Goal: Information Seeking & Learning: Understand process/instructions

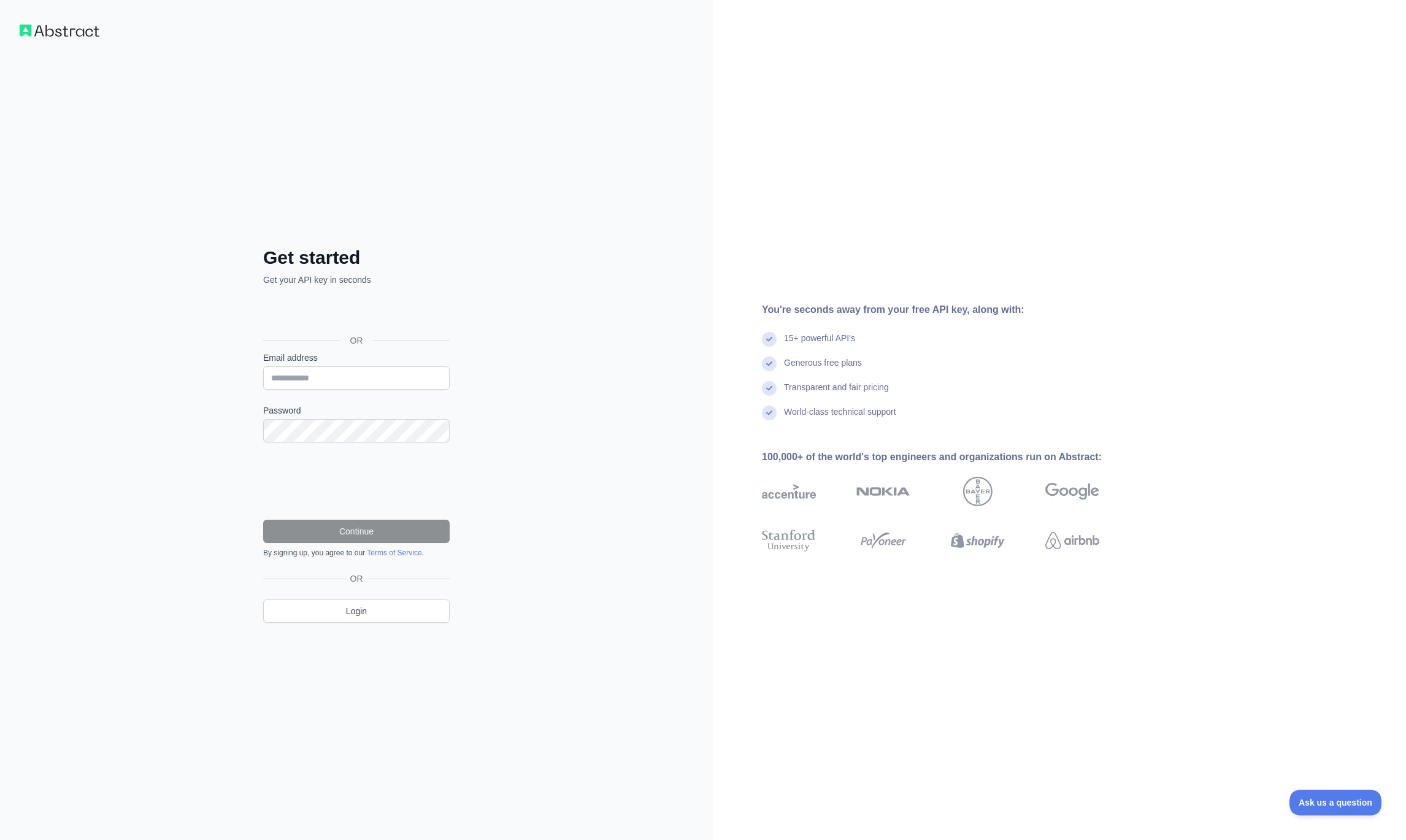
click at [398, 315] on div "Sign in with Google. Opens in new tab" at bounding box center [355, 312] width 184 height 27
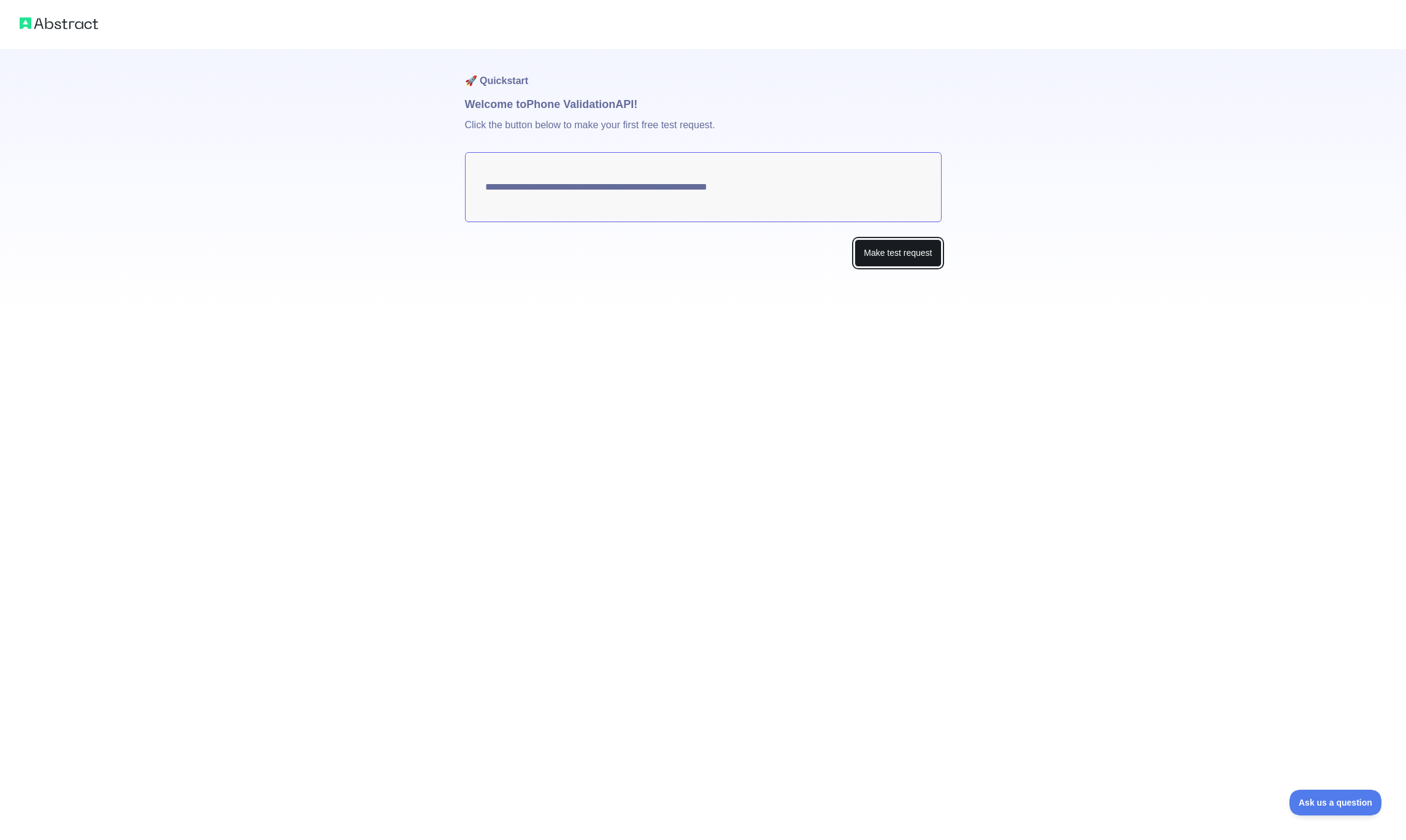
click at [908, 252] on button "Make test request" at bounding box center [897, 253] width 86 height 28
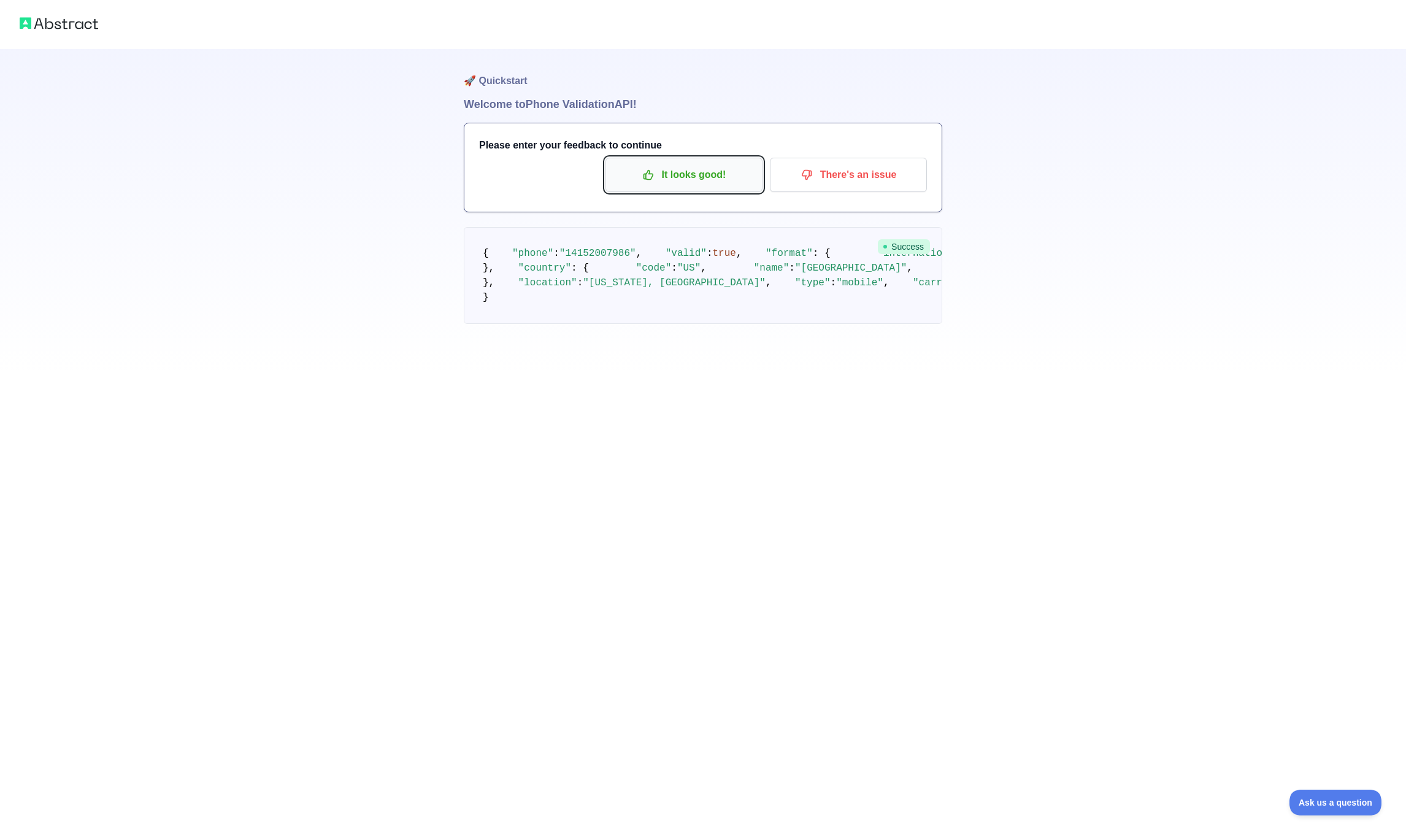
click at [702, 173] on p "It looks good!" at bounding box center [684, 175] width 139 height 21
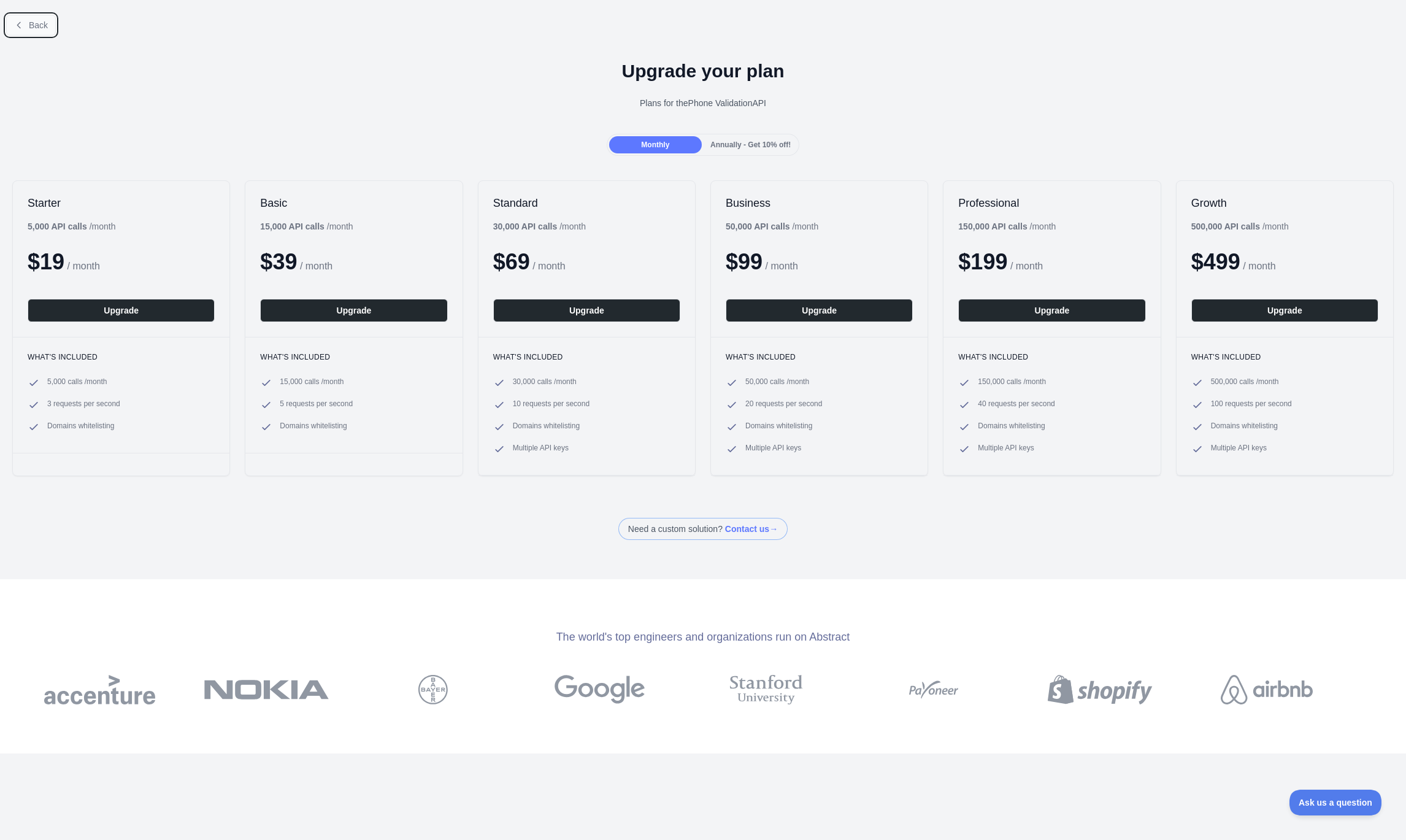
click at [46, 29] on span "Back" at bounding box center [39, 25] width 19 height 10
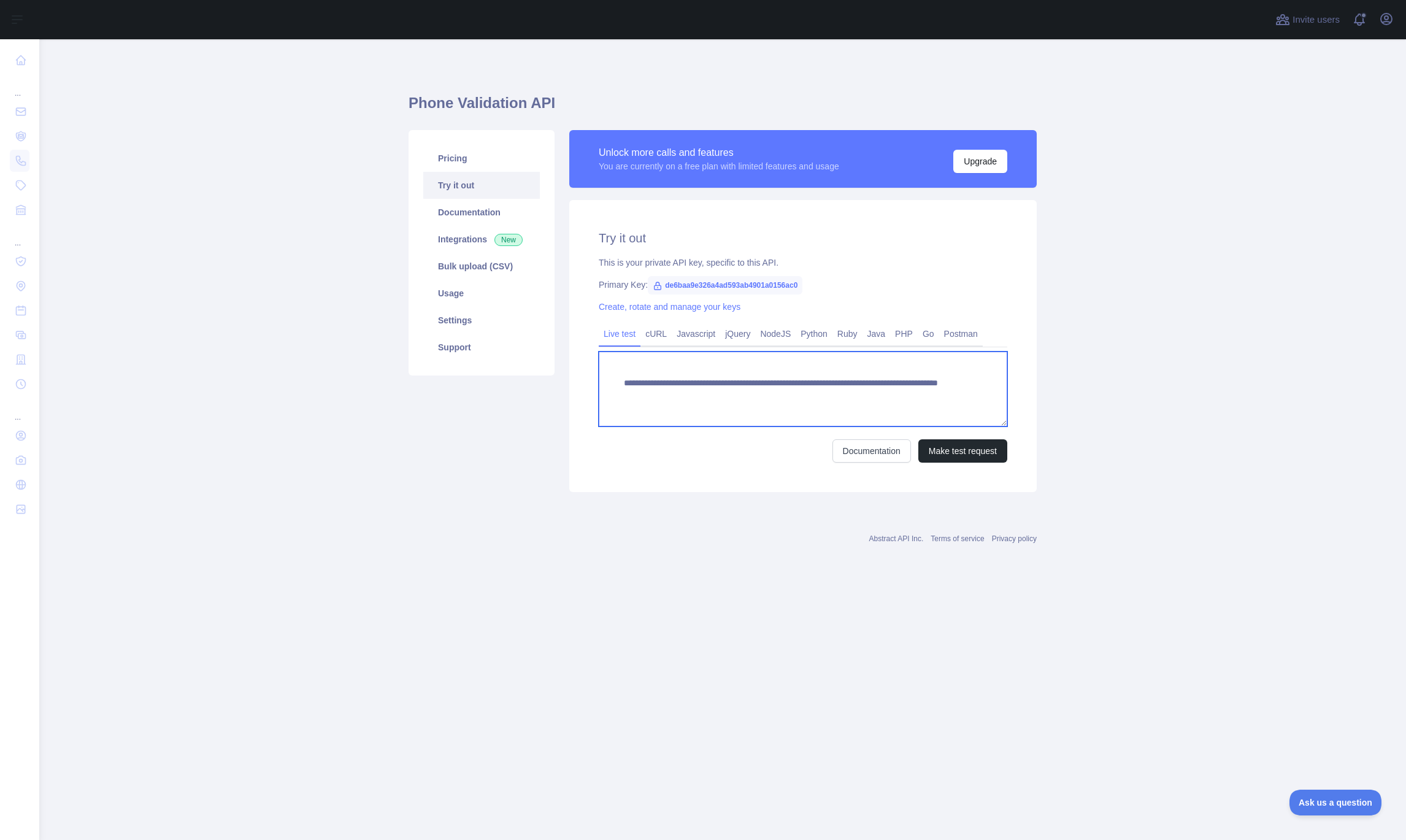
click at [920, 405] on textarea "**********" at bounding box center [803, 389] width 408 height 75
click at [491, 272] on link "Bulk upload (CSV)" at bounding box center [482, 266] width 117 height 27
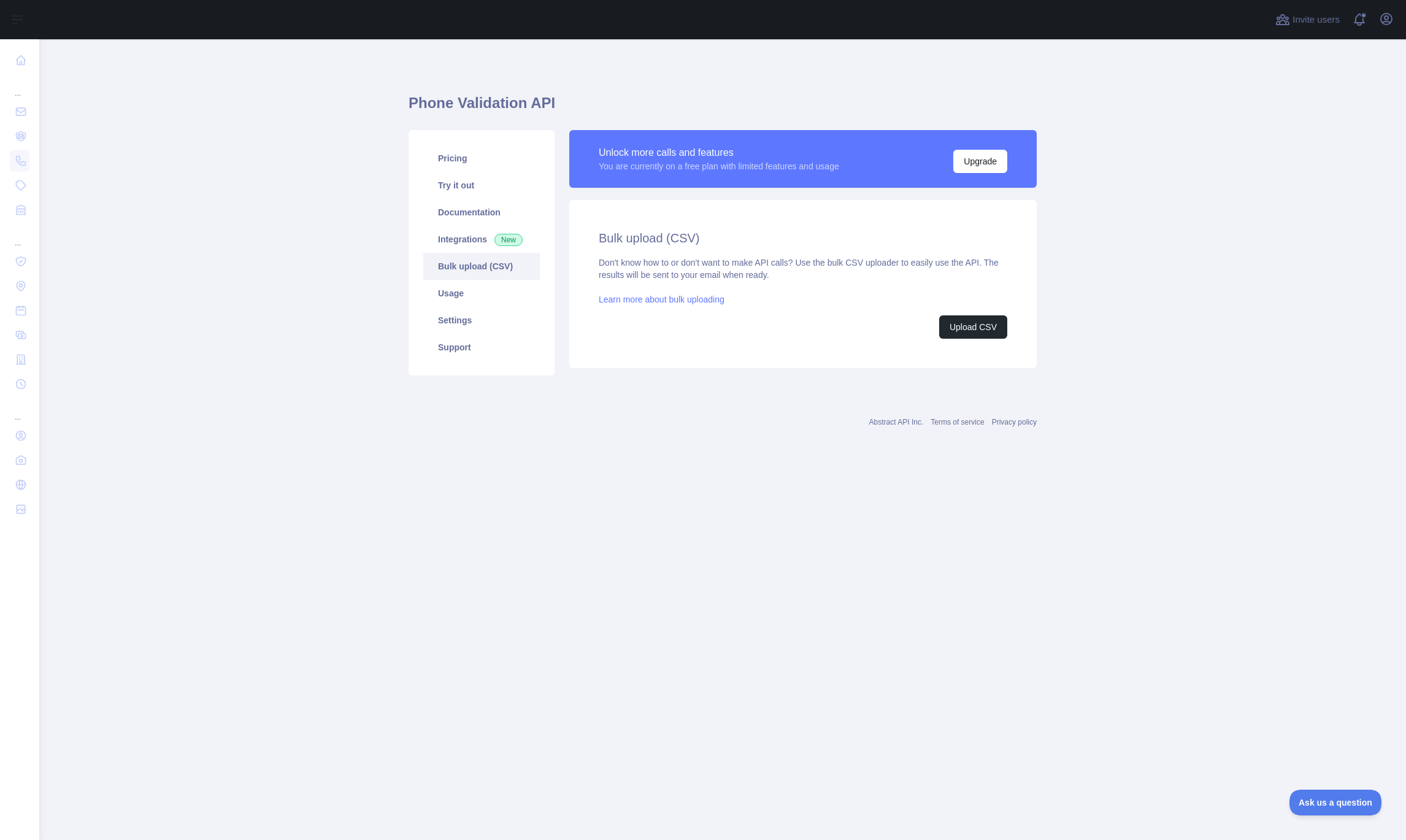
click at [701, 303] on link "Learn more about bulk uploading" at bounding box center [662, 299] width 126 height 10
click at [451, 238] on link "Integrations New" at bounding box center [482, 239] width 117 height 27
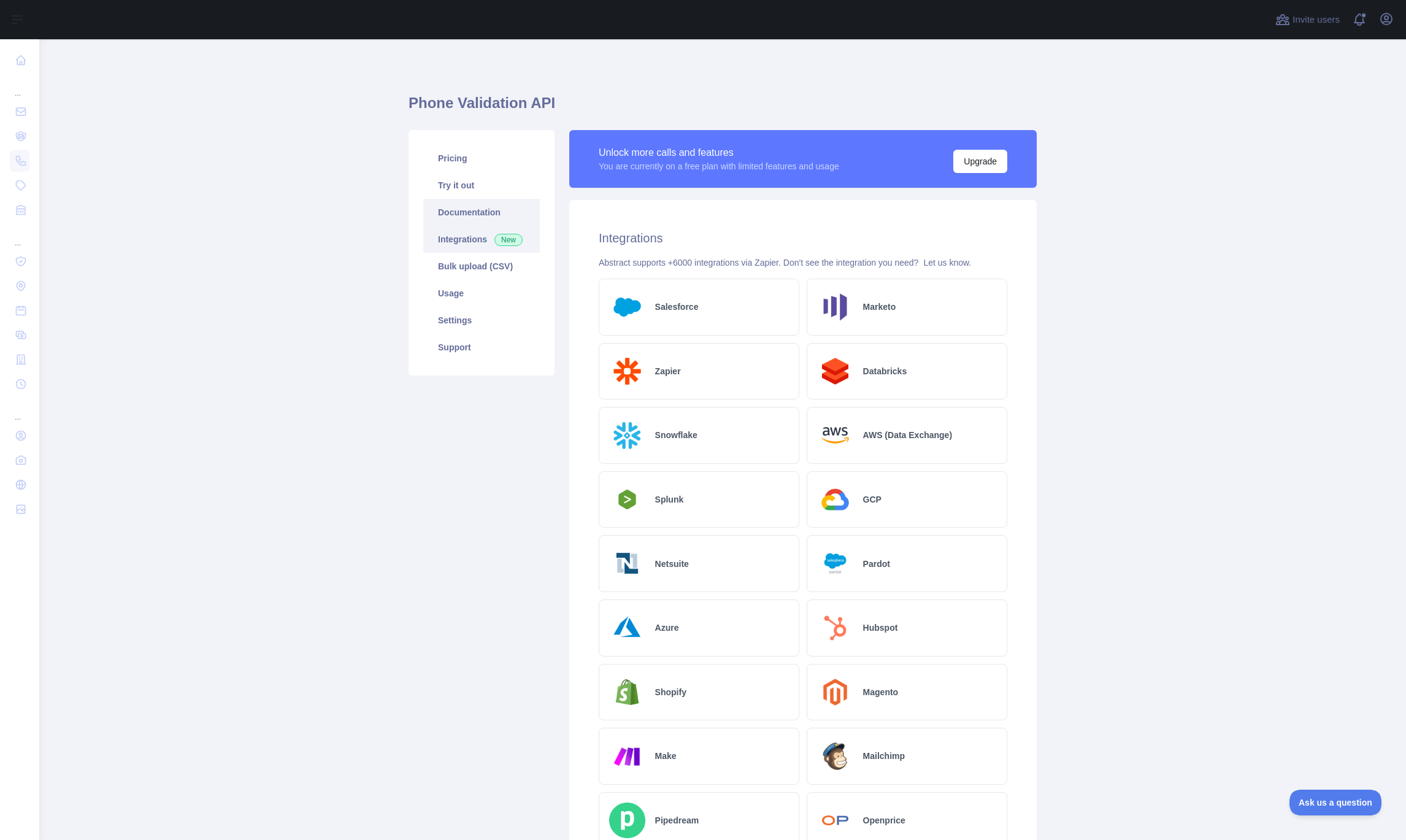
click at [491, 218] on link "Documentation" at bounding box center [482, 212] width 117 height 27
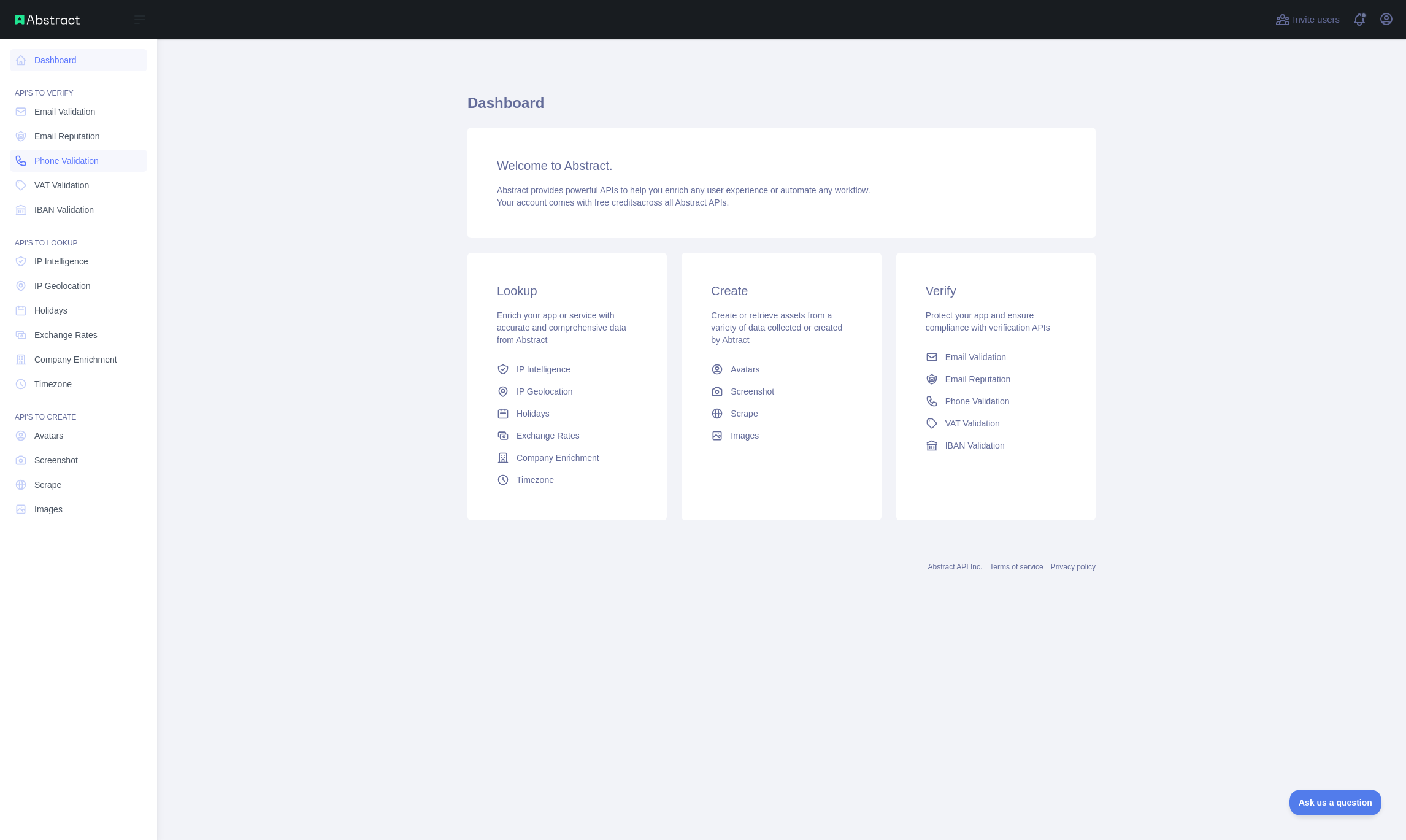
click at [85, 160] on span "Phone Validation" at bounding box center [66, 161] width 64 height 12
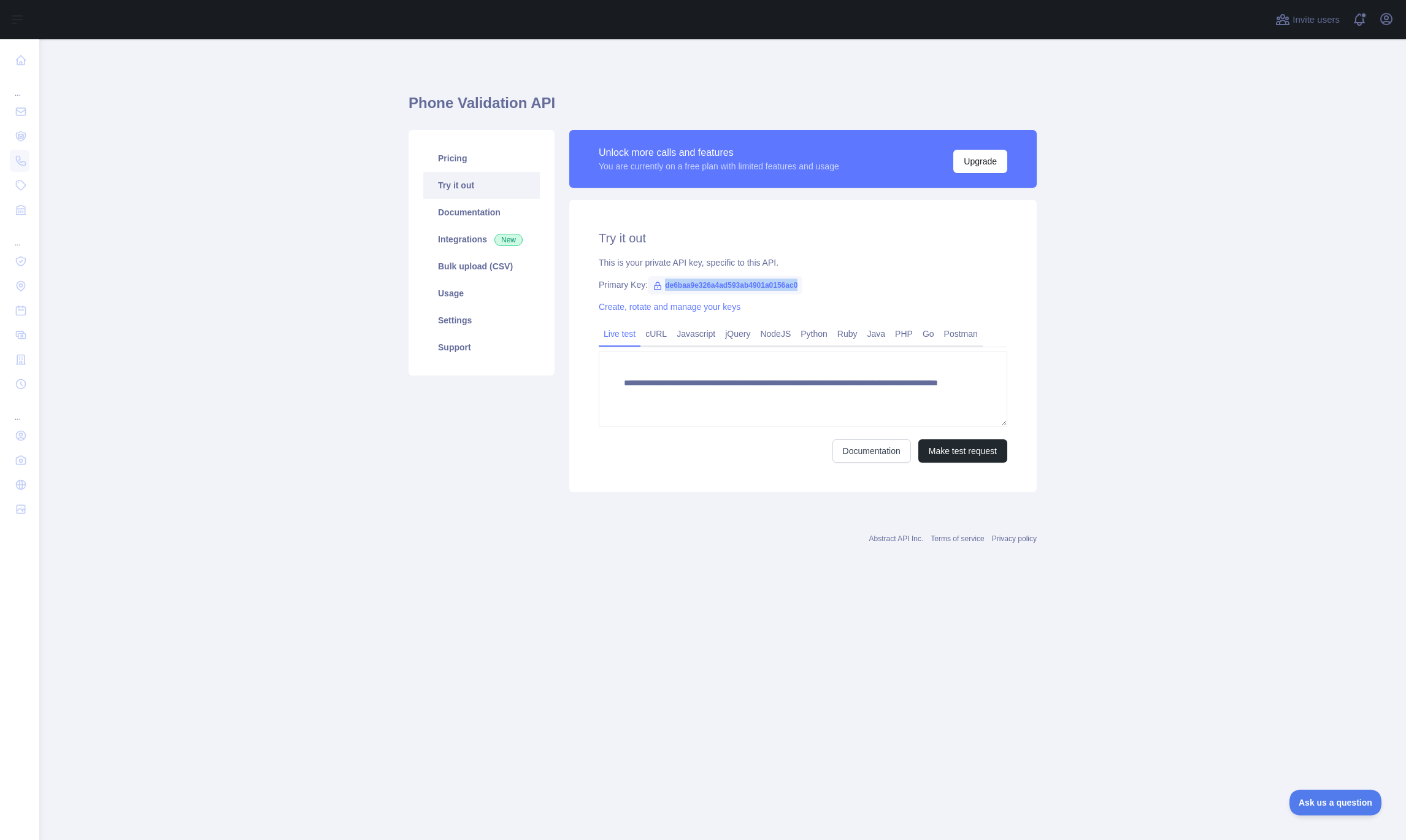
drag, startPoint x: 665, startPoint y: 286, endPoint x: 821, endPoint y: 287, distance: 156.0
click at [821, 287] on div "Primary Key: de6baa9e326a4ad593ab4901a0156ac0" at bounding box center [803, 285] width 408 height 12
copy span "de6baa9e326a4ad593ab4901a0156ac0"
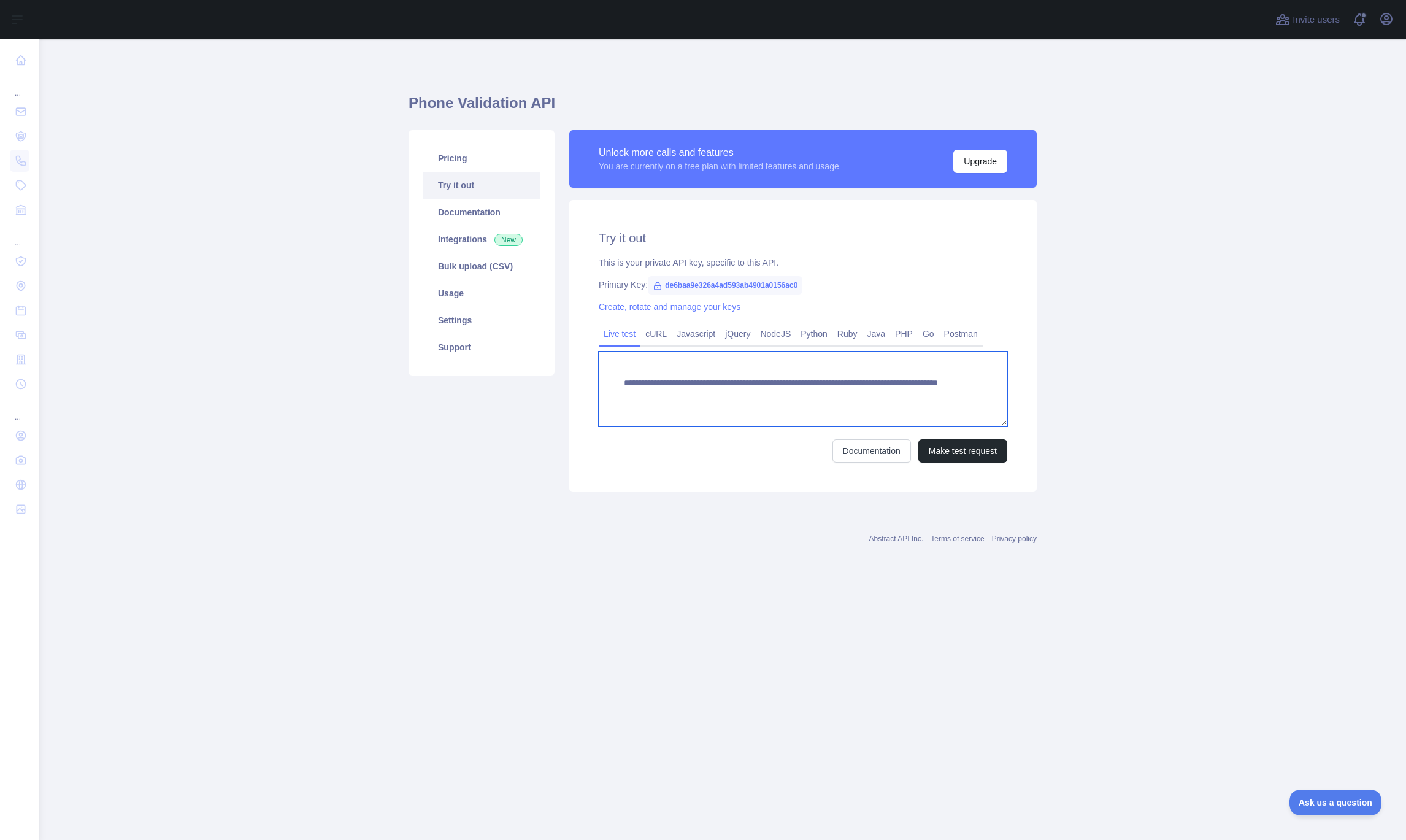
click at [935, 396] on textarea "**********" at bounding box center [803, 389] width 408 height 75
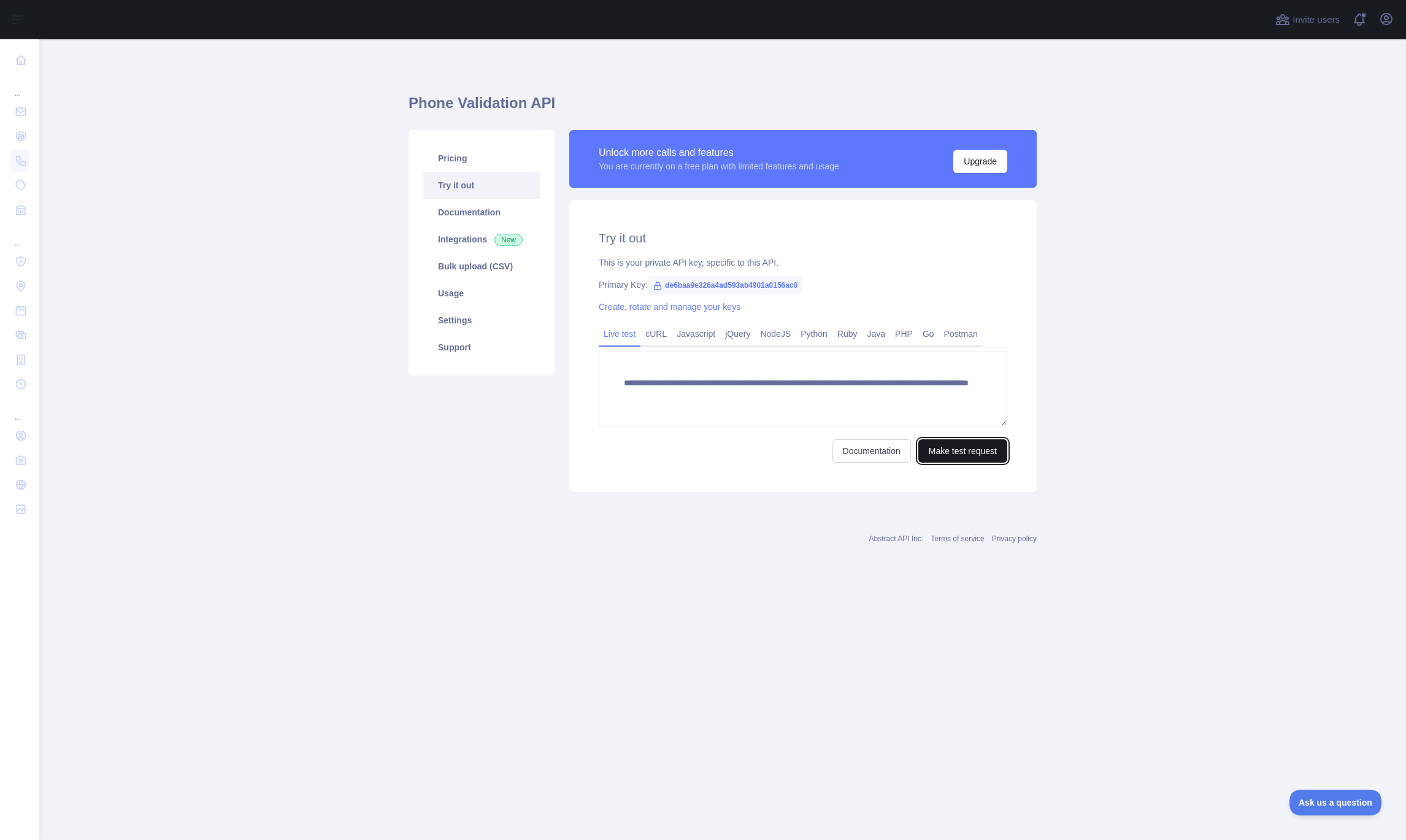
click at [980, 447] on button "Make test request" at bounding box center [962, 451] width 89 height 23
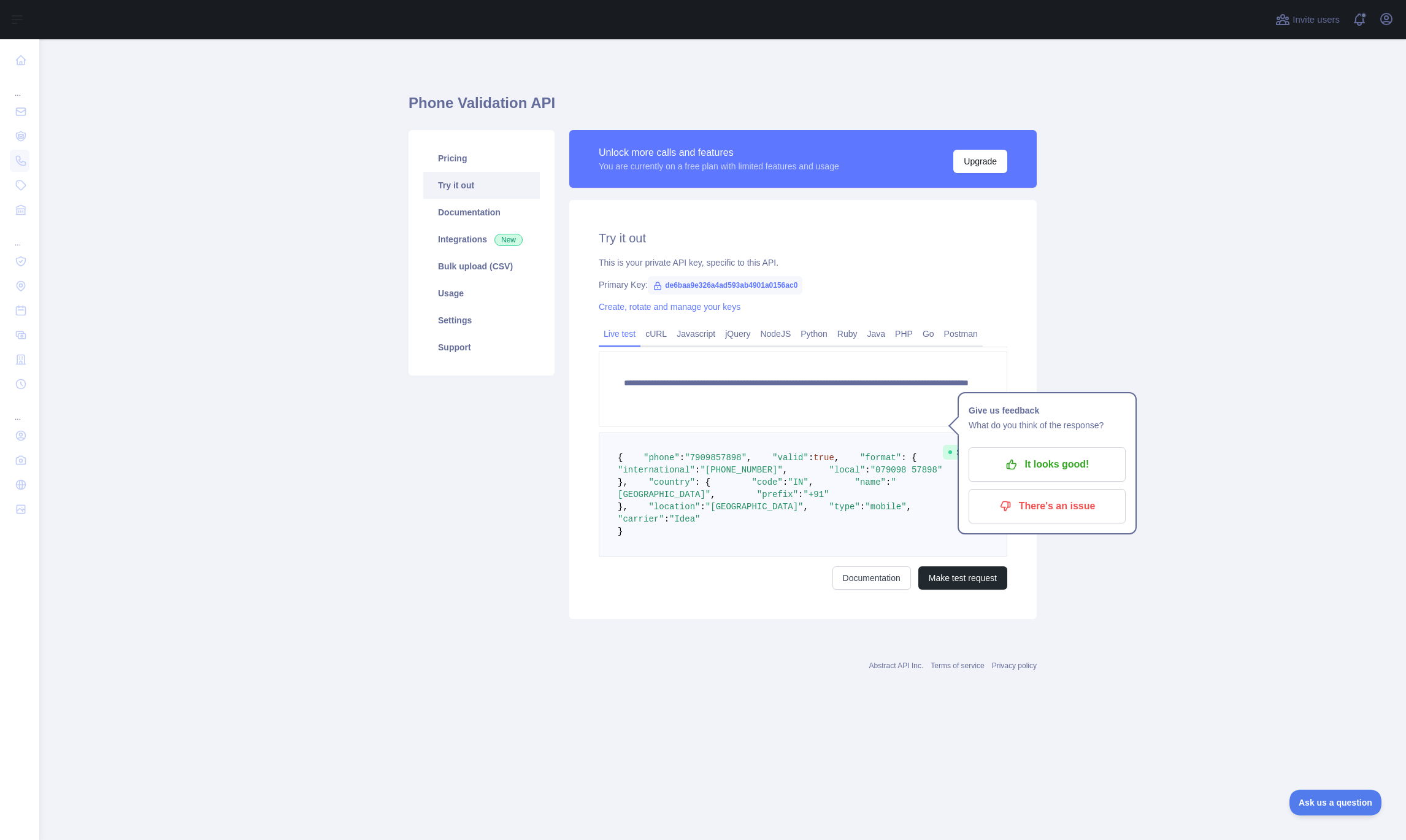
click at [466, 463] on div "Pricing Try it out Documentation Integrations New Bulk upload (CSV) Usage Setti…" at bounding box center [482, 374] width 161 height 489
click at [901, 396] on textarea "**********" at bounding box center [803, 389] width 408 height 75
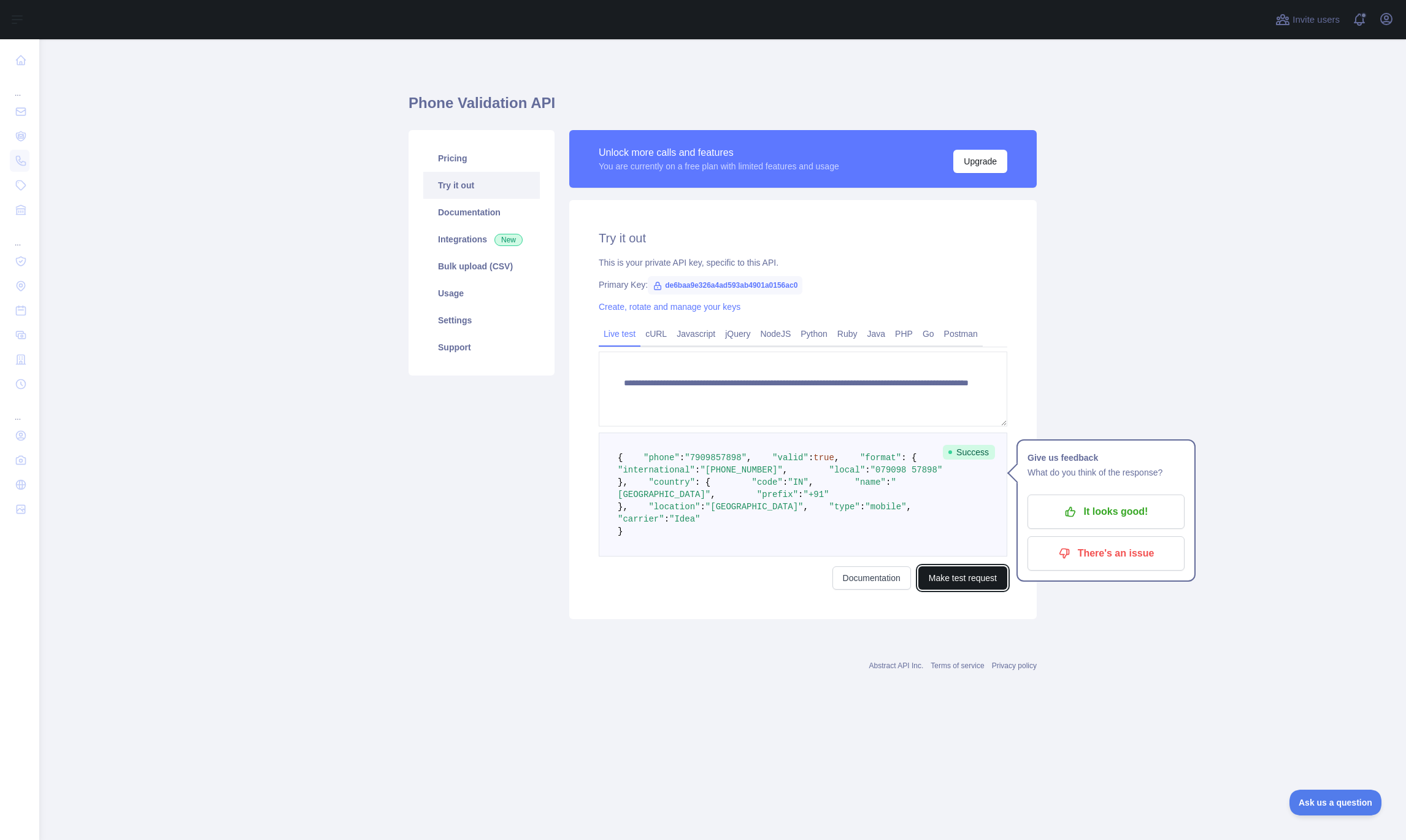
click at [977, 589] on button "Make test request" at bounding box center [962, 578] width 89 height 23
click at [1125, 392] on main "**********" at bounding box center [723, 439] width 1367 height 801
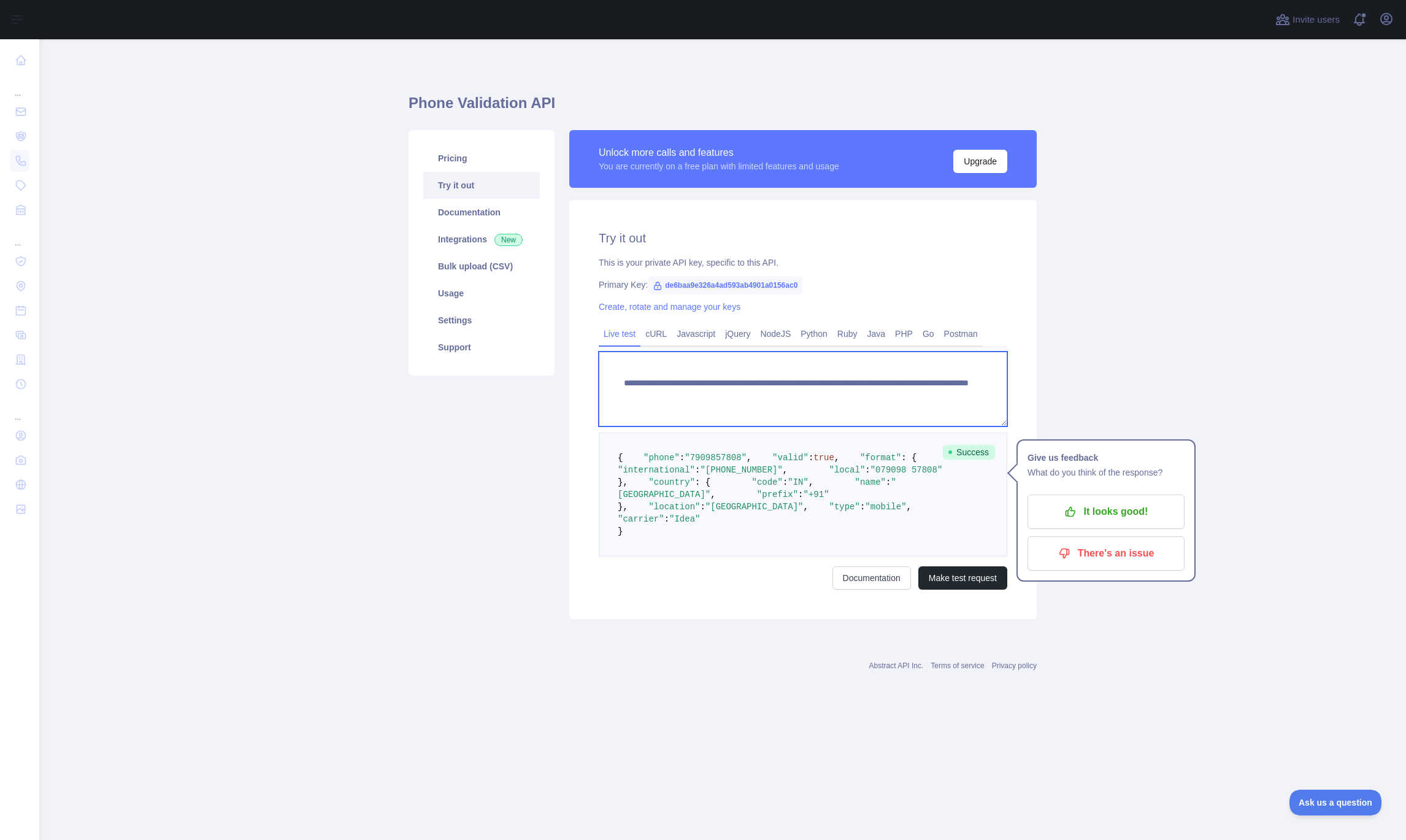
drag, startPoint x: 858, startPoint y: 397, endPoint x: 907, endPoint y: 397, distance: 49.0
click at [908, 397] on textarea "**********" at bounding box center [803, 389] width 408 height 75
type textarea "**********"
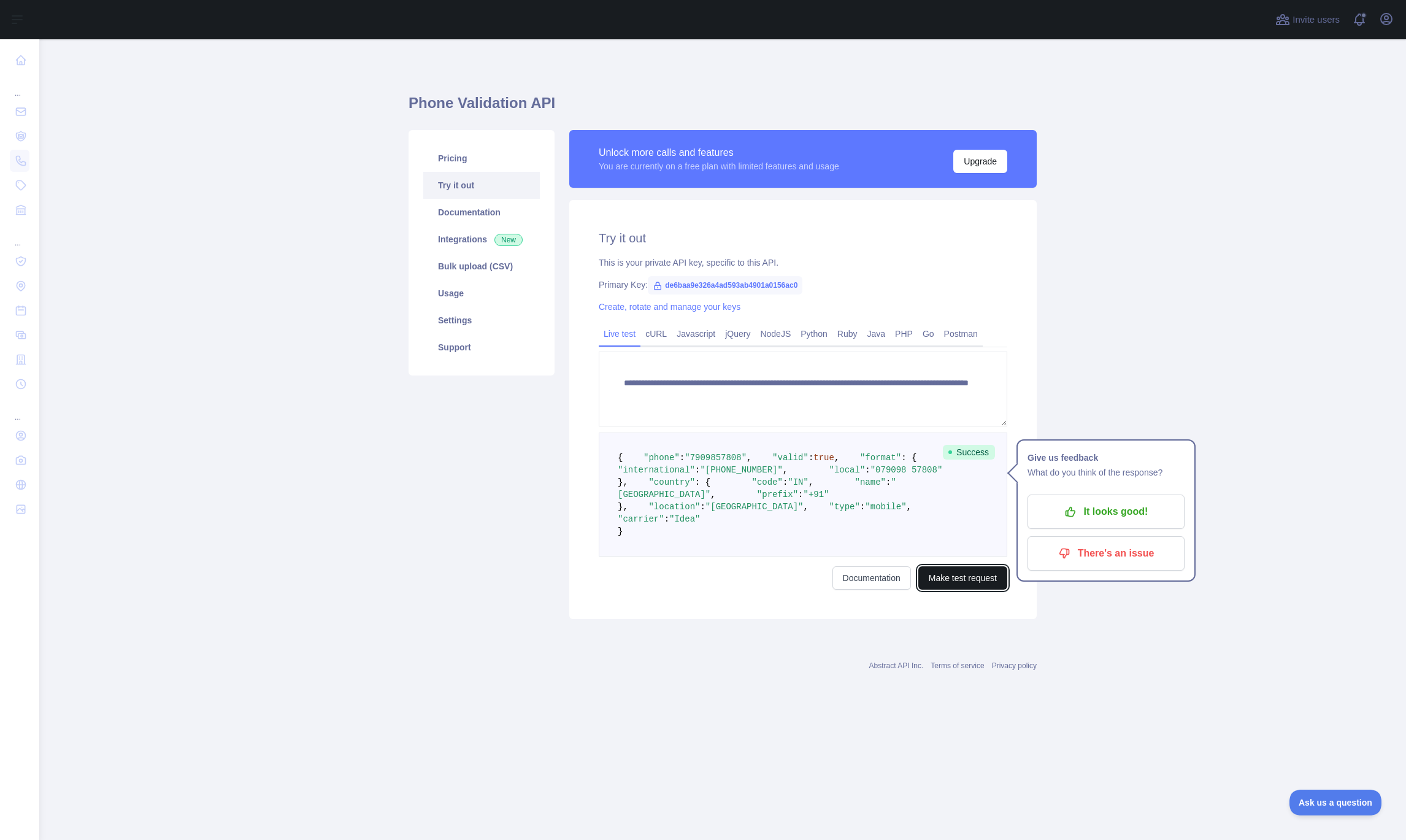
click at [949, 589] on button "Make test request" at bounding box center [962, 578] width 89 height 23
click at [1104, 524] on button "It looks good!" at bounding box center [1105, 512] width 157 height 35
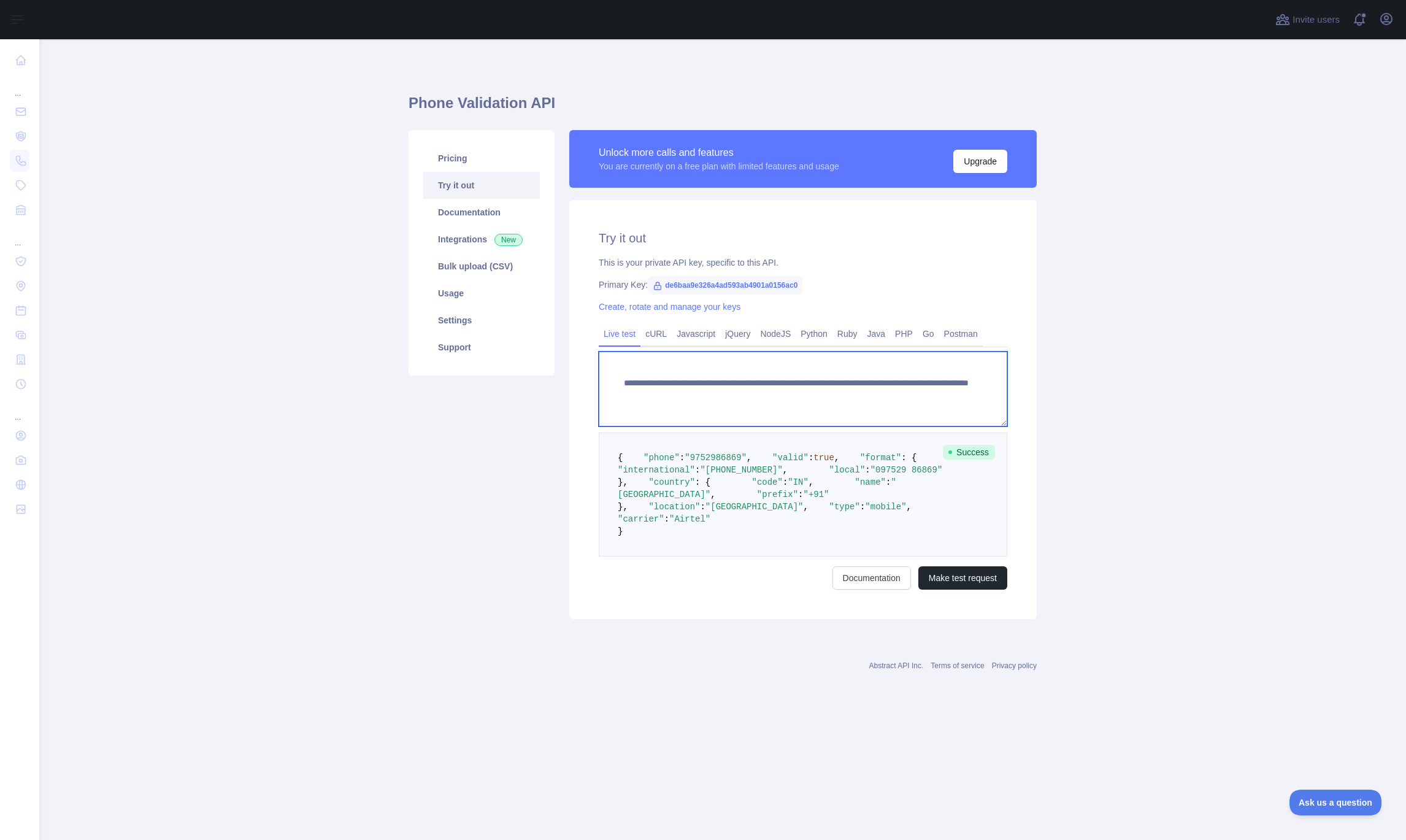
drag, startPoint x: 935, startPoint y: 388, endPoint x: 650, endPoint y: 364, distance: 286.0
click at [650, 364] on textarea "**********" at bounding box center [803, 389] width 408 height 75
click at [484, 266] on link "Bulk upload (CSV)" at bounding box center [482, 266] width 117 height 27
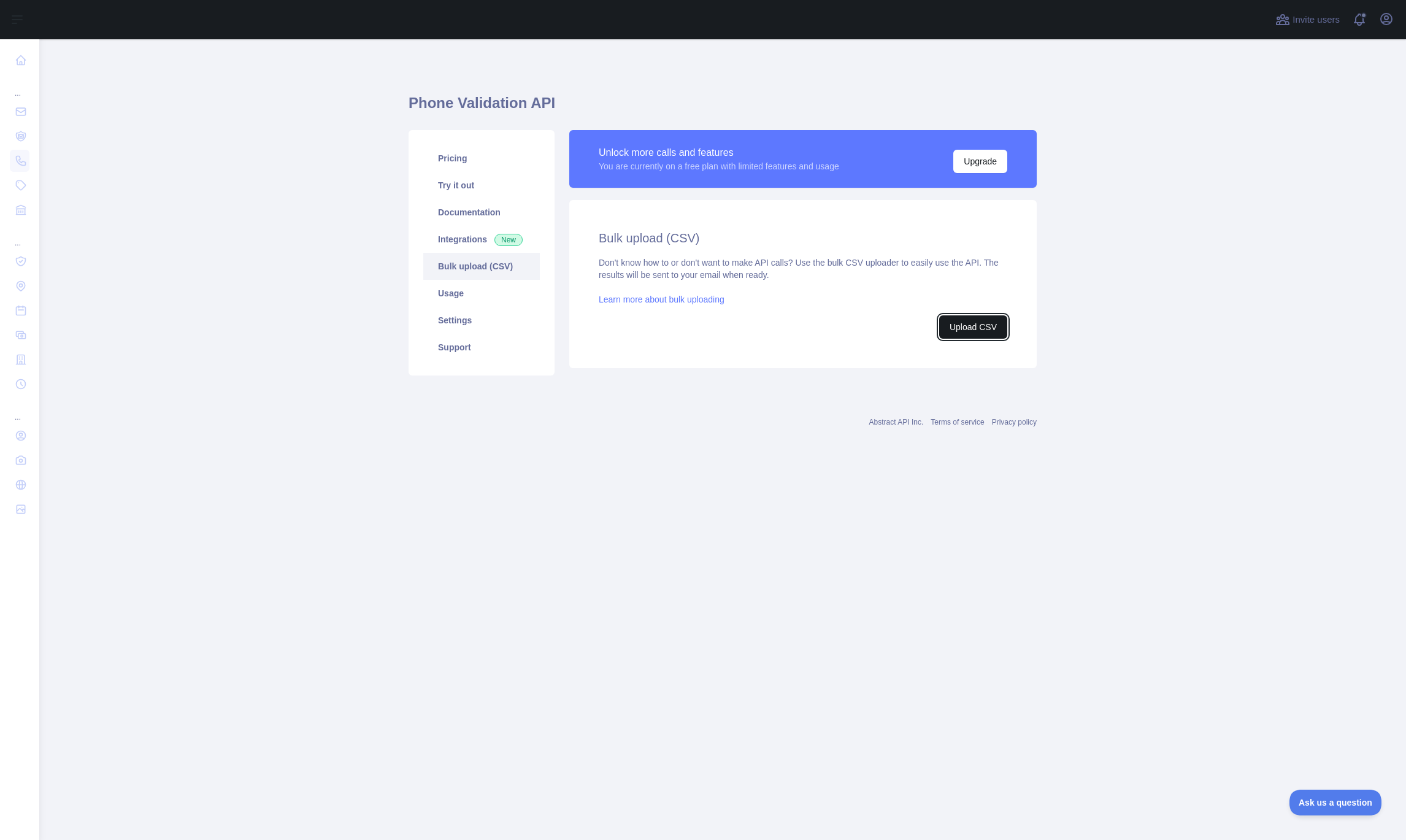
click at [960, 320] on button "Upload CSV" at bounding box center [973, 327] width 68 height 23
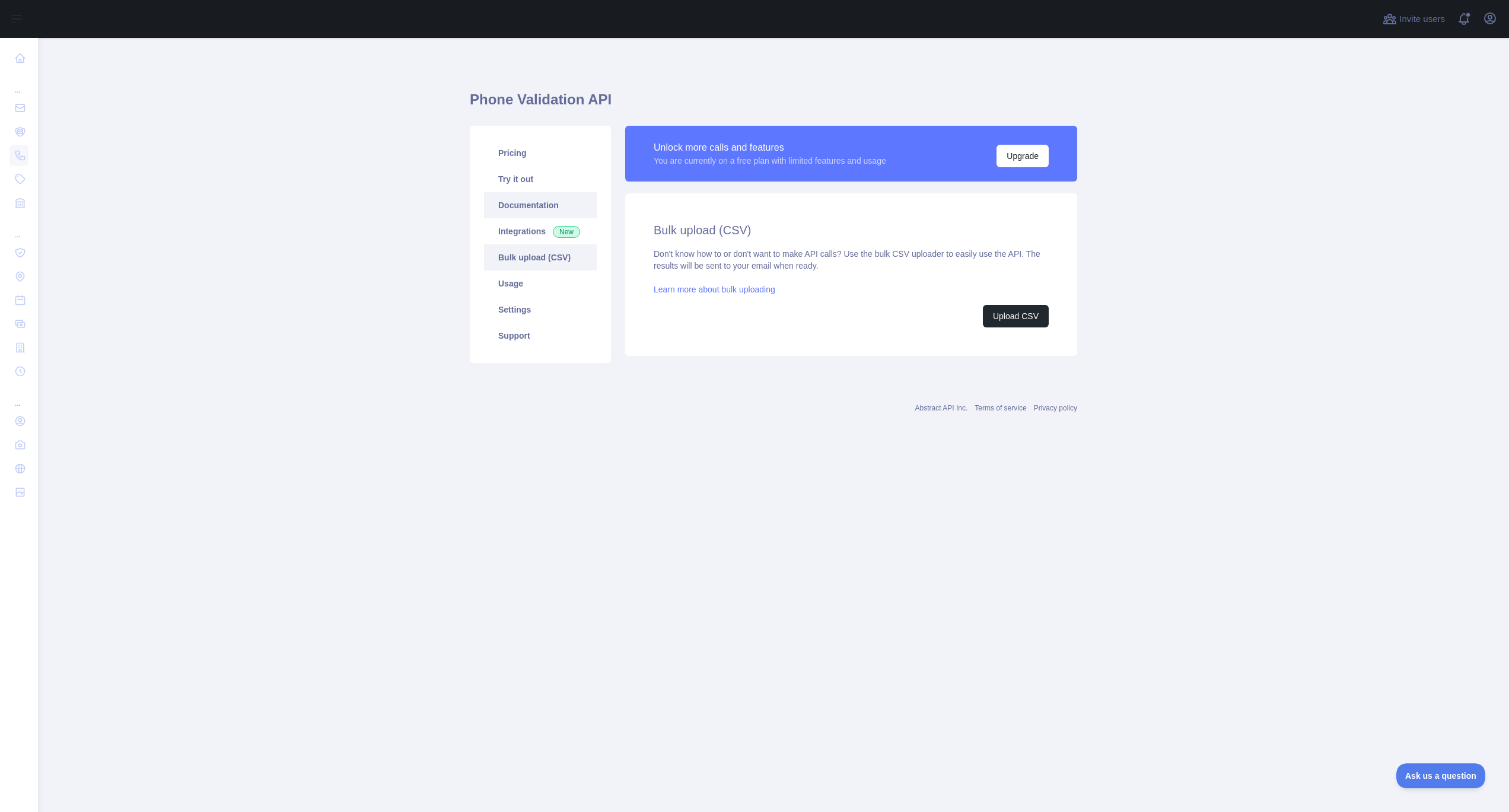
click at [548, 198] on link "Documentation" at bounding box center [540, 205] width 113 height 26
click at [545, 170] on link "Try it out" at bounding box center [540, 179] width 113 height 26
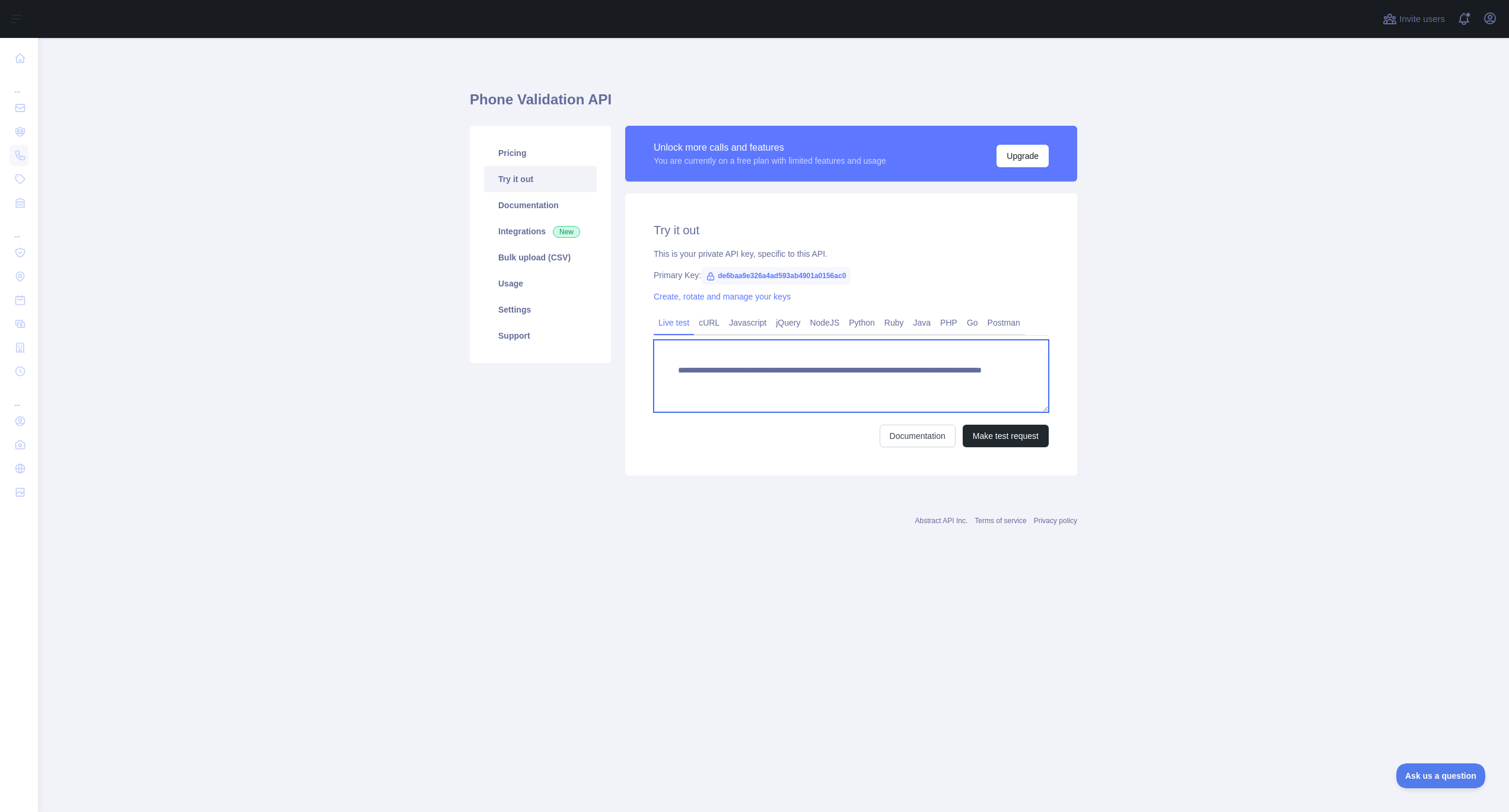
drag, startPoint x: 949, startPoint y: 382, endPoint x: 612, endPoint y: 337, distance: 340.0
click at [654, 340] on textarea "**********" at bounding box center [851, 376] width 395 height 72
click at [715, 330] on link "cURL" at bounding box center [709, 323] width 30 height 19
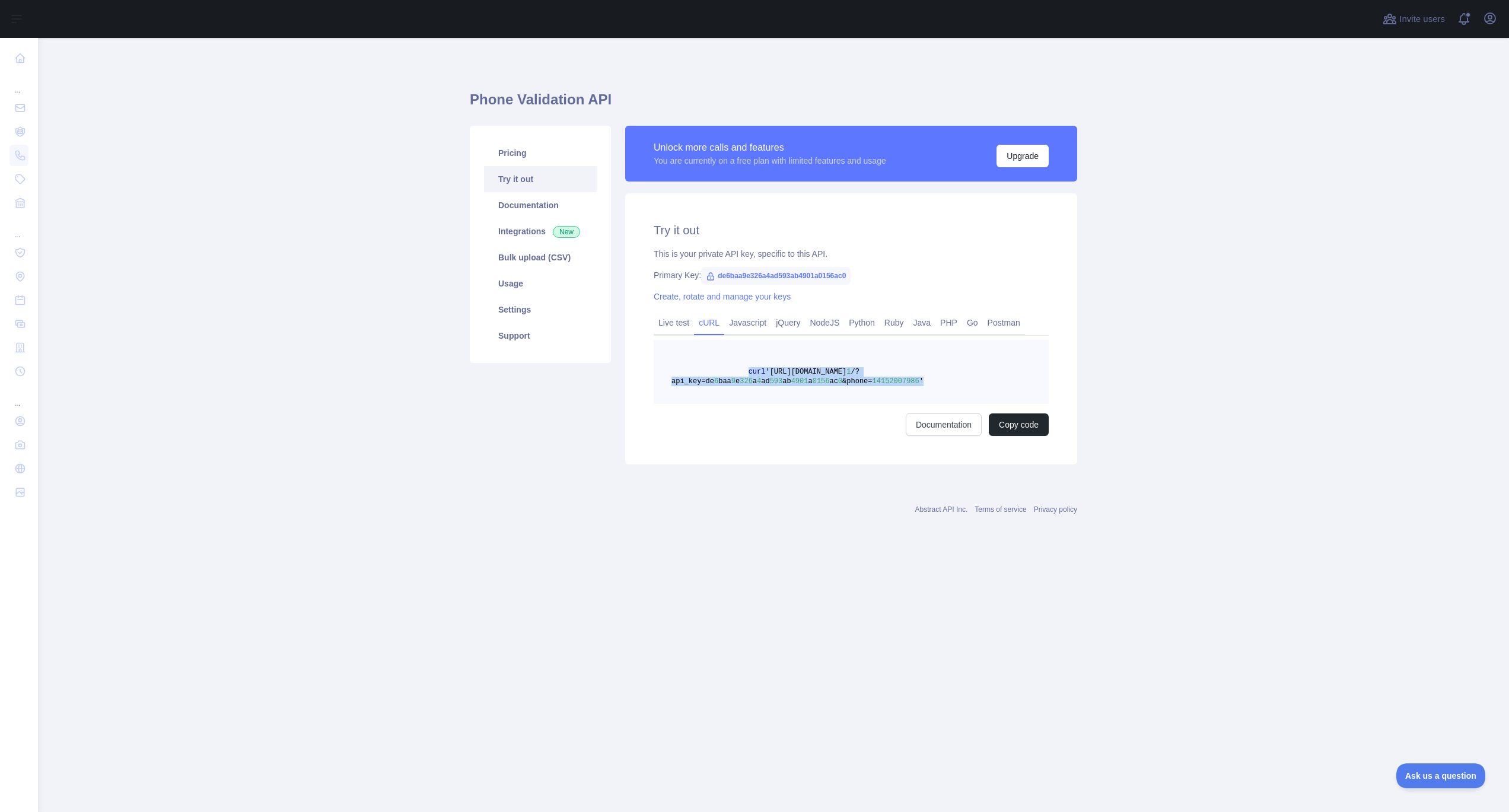
drag, startPoint x: 862, startPoint y: 373, endPoint x: 749, endPoint y: 369, distance: 113.1
click at [749, 369] on pre "curl 'https://phonevalidation.abstractapi.com/v 1 /?api_key=de 6 baa 9 e 326 a …" at bounding box center [851, 372] width 395 height 64
copy span "curl 'https://phonevalidation.abstractapi.com/v 1 /?api_key=de 6 baa 9 e 326 a …"
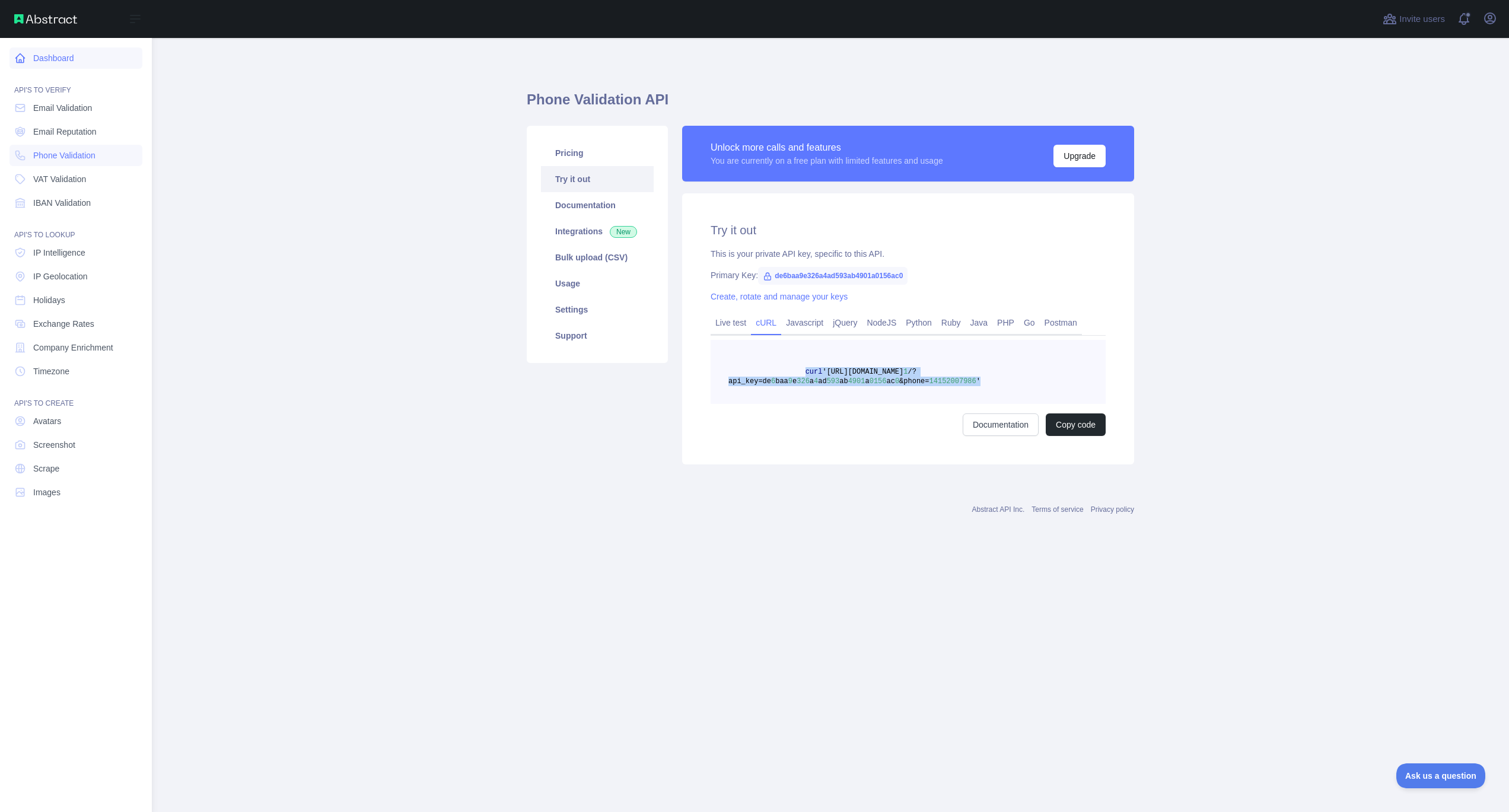
click at [95, 68] on link "Dashboard" at bounding box center [75, 58] width 133 height 21
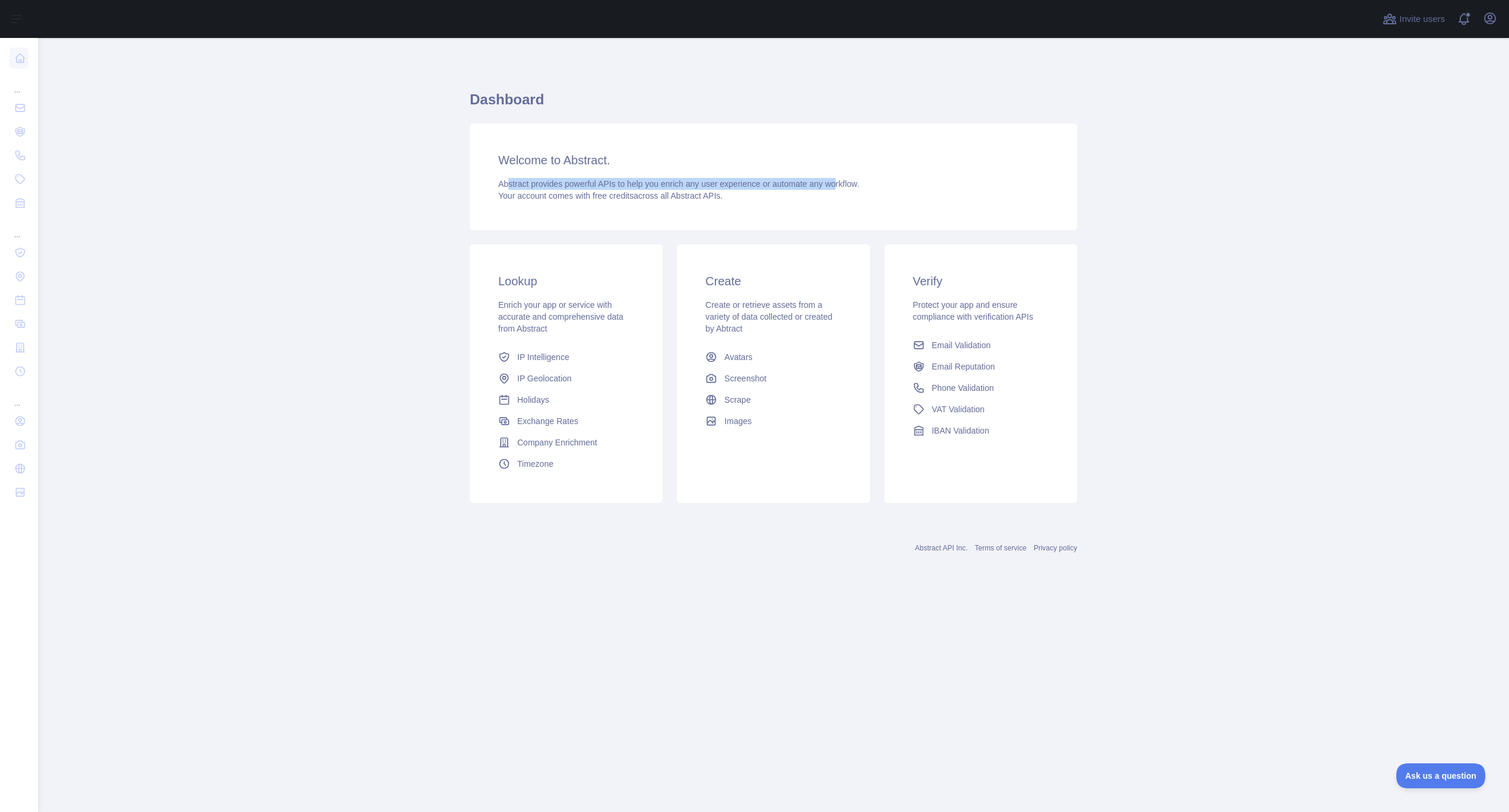
drag, startPoint x: 538, startPoint y: 185, endPoint x: 804, endPoint y: 192, distance: 266.1
click at [850, 187] on span "Abstract provides powerful APIs to help you enrich any user experience or autom…" at bounding box center [679, 184] width 361 height 9
click at [693, 193] on span "Your account comes with free credits across all Abstract APIs." at bounding box center [611, 196] width 224 height 9
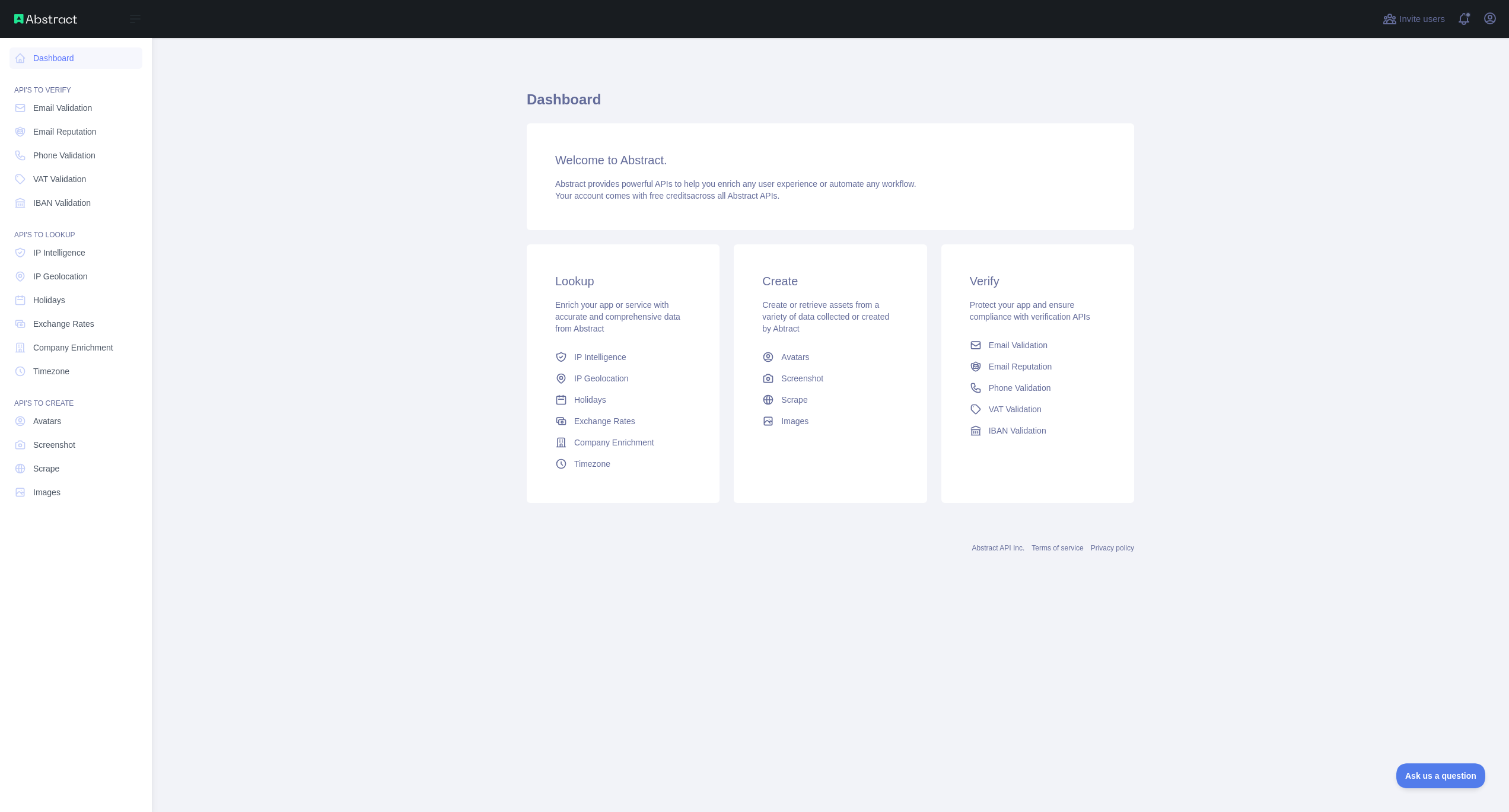
click at [52, 21] on img at bounding box center [45, 19] width 63 height 9
click at [24, 19] on img at bounding box center [45, 19] width 63 height 9
